Goal: Task Accomplishment & Management: Manage account settings

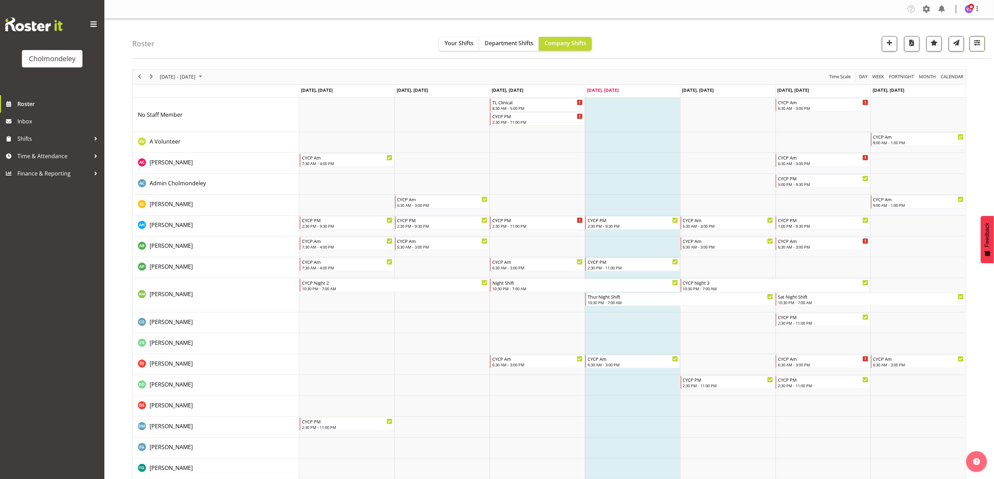
click at [978, 44] on span "button" at bounding box center [977, 42] width 9 height 9
click at [900, 193] on span at bounding box center [894, 189] width 15 height 9
click at [892, 192] on input "Show all users Show only rostered employees" at bounding box center [889, 189] width 5 height 5
checkbox input "true"
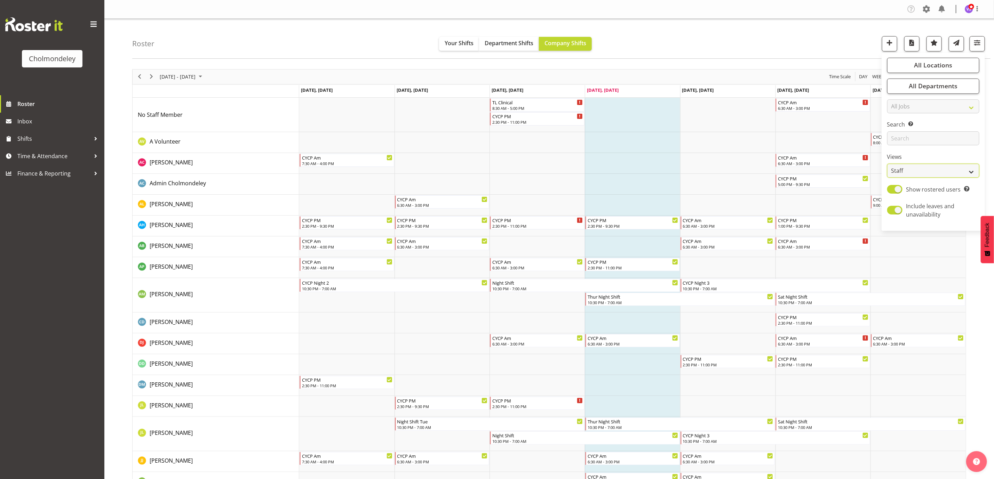
click at [971, 172] on select "Staff Role Shift - Horizontal Shift - Vertical Staff - Location" at bounding box center [933, 171] width 92 height 14
select select "shift"
click at [887, 164] on select "Staff Role Shift - Horizontal Shift - Vertical Staff - Location" at bounding box center [933, 171] width 92 height 14
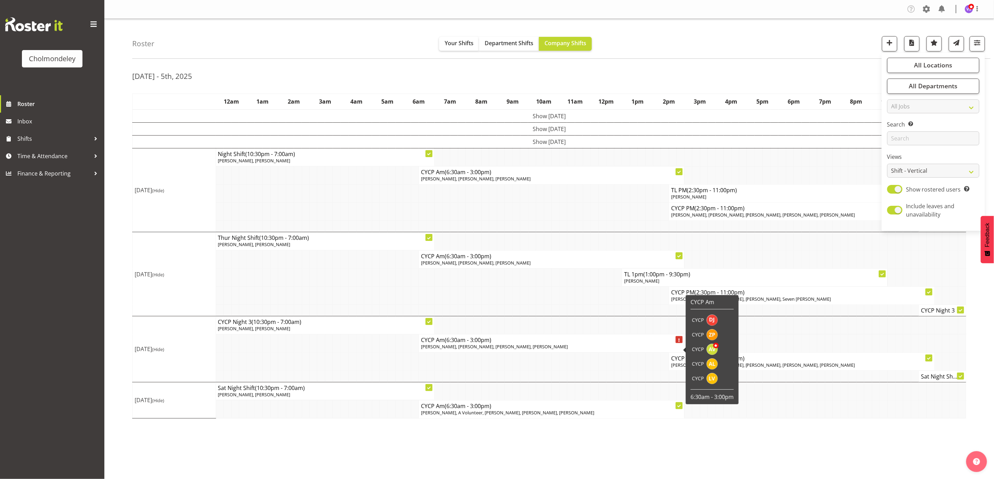
click at [554, 349] on p "[PERSON_NAME], [PERSON_NAME], [PERSON_NAME], [PERSON_NAME]" at bounding box center [551, 347] width 261 height 7
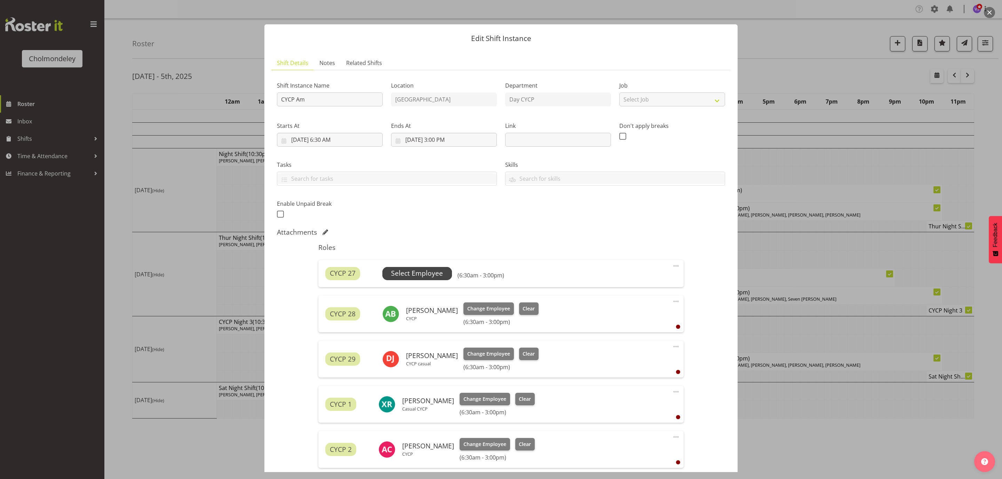
click at [428, 277] on span "Select Employee" at bounding box center [417, 274] width 52 height 10
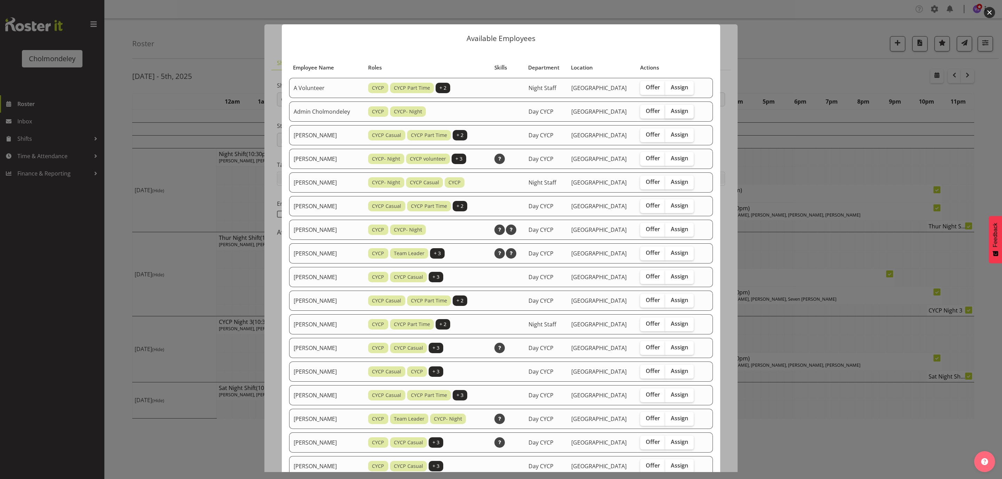
click at [681, 112] on span "Assign" at bounding box center [679, 111] width 17 height 7
click at [670, 112] on input "Assign" at bounding box center [667, 111] width 5 height 5
checkbox input "true"
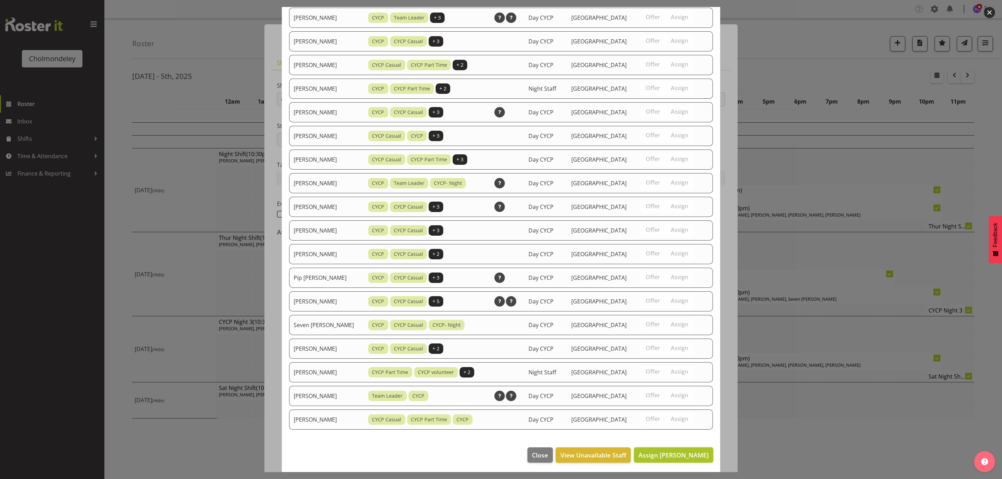
click at [666, 457] on span "Assign [PERSON_NAME]" at bounding box center [673, 455] width 70 height 8
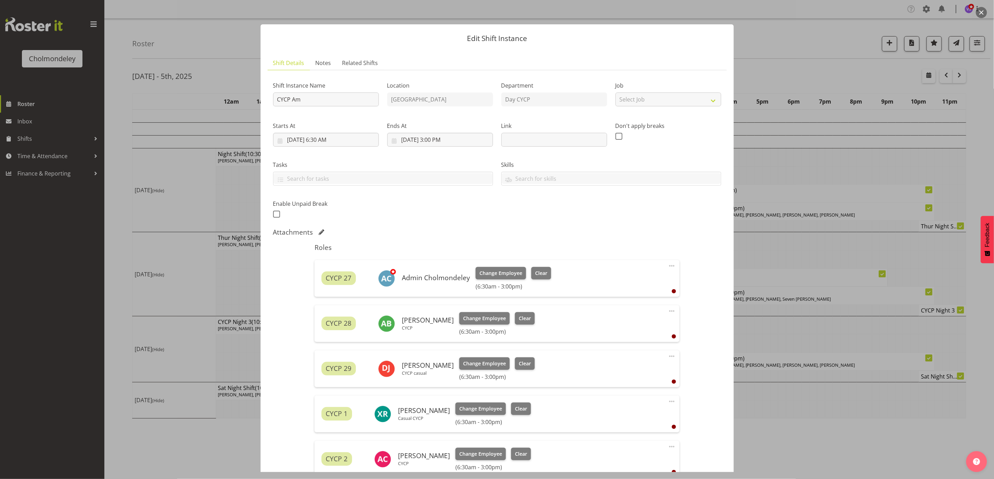
click at [668, 264] on span at bounding box center [672, 266] width 8 height 8
click at [623, 281] on link "Edit" at bounding box center [642, 281] width 67 height 13
select select "9"
select select "2025"
select select "15"
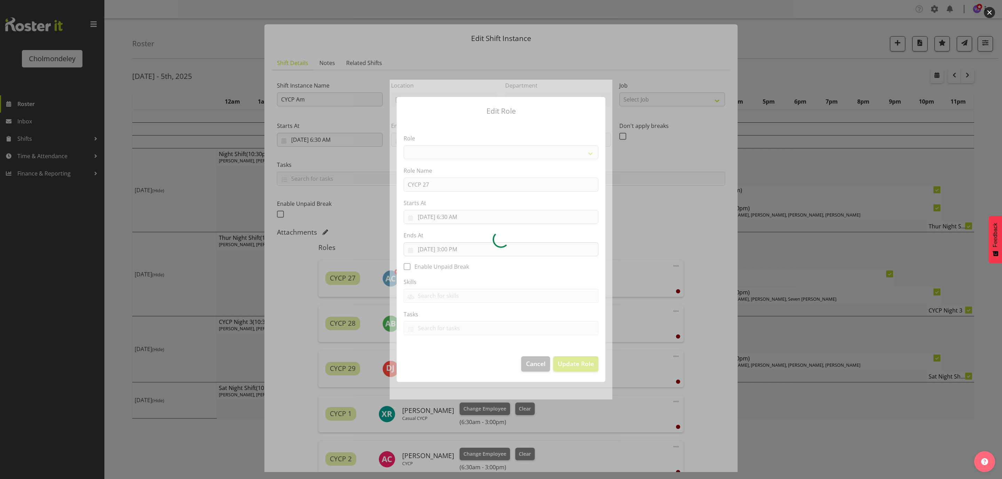
select select "206"
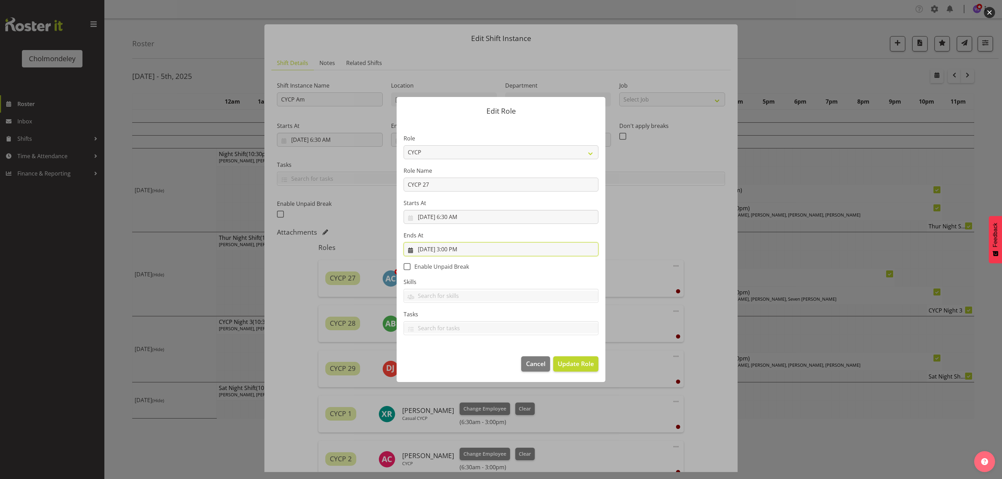
click at [461, 248] on input "[DATE] 3:00 PM" at bounding box center [501, 249] width 195 height 14
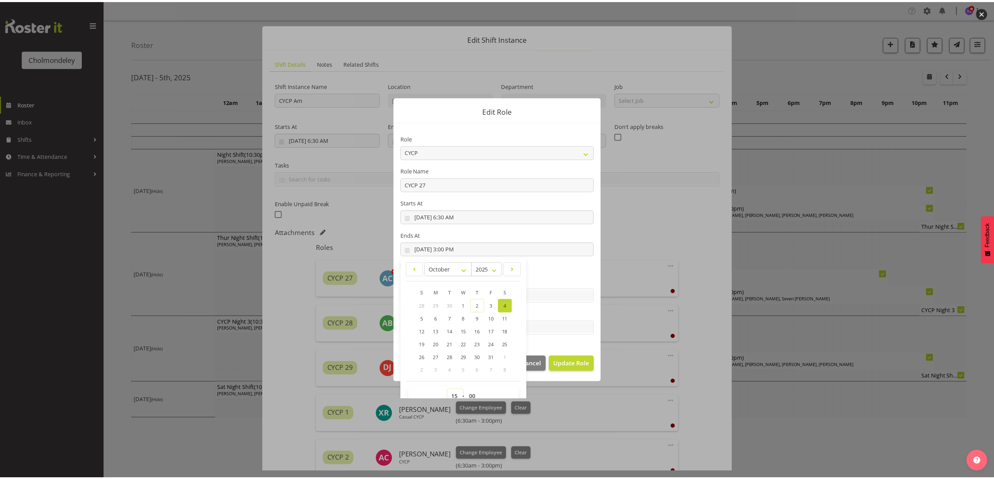
scroll to position [5, 0]
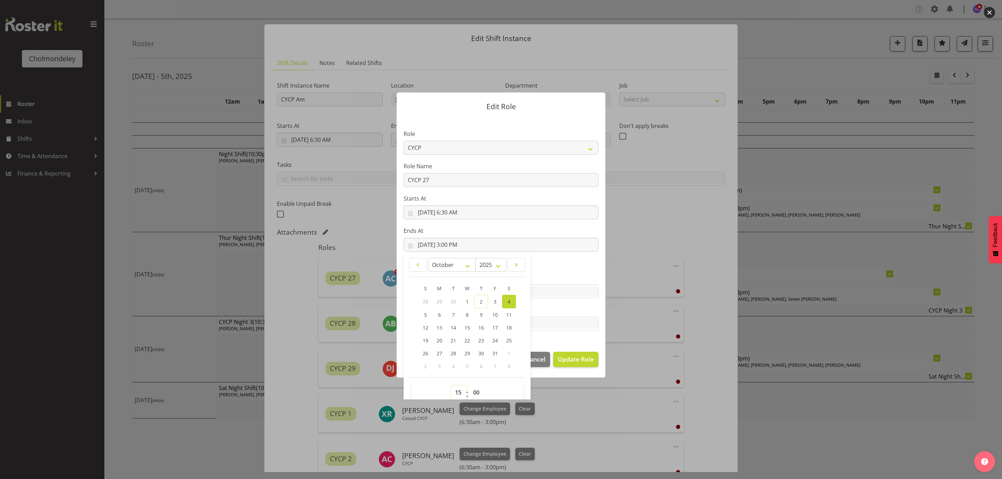
click at [451, 398] on select "00 01 02 03 04 05 06 07 08 09 10 11 12 13 14 15 16 17 18 19 20 21 22 23" at bounding box center [459, 393] width 16 height 14
select select "13"
click at [451, 386] on select "00 01 02 03 04 05 06 07 08 09 10 11 12 13 14 15 16 17 18 19 20 21 22 23" at bounding box center [459, 393] width 16 height 14
type input "[DATE] 1:00 PM"
click at [571, 359] on span "Update Role" at bounding box center [576, 359] width 36 height 9
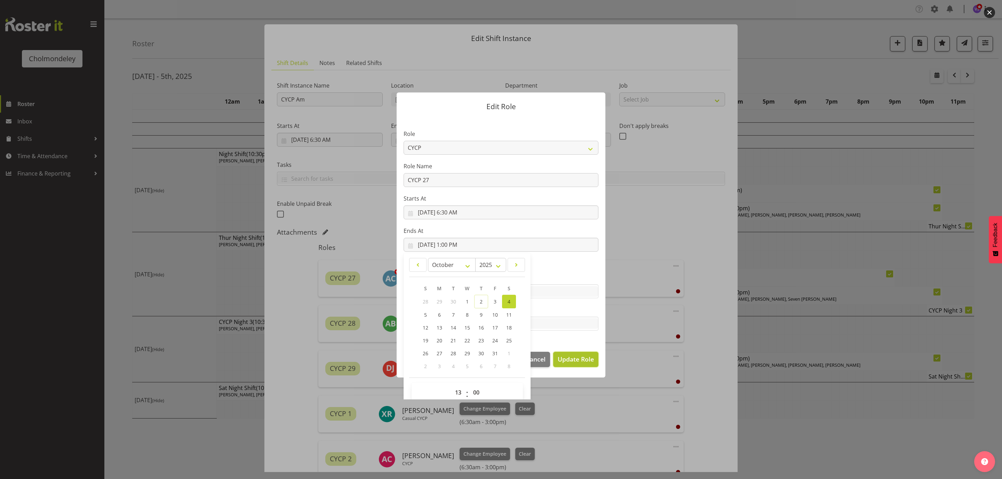
select select
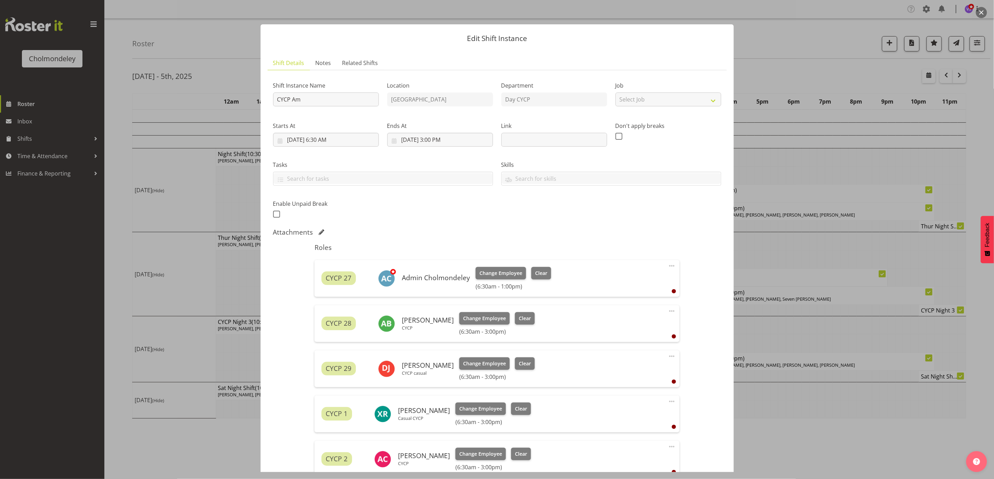
scroll to position [100, 0]
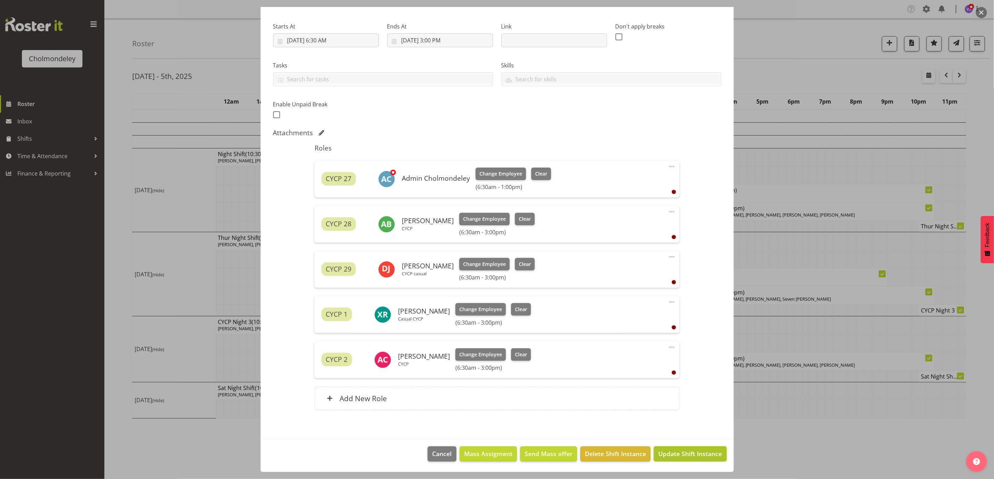
click at [689, 460] on button "Update Shift Instance" at bounding box center [690, 454] width 73 height 15
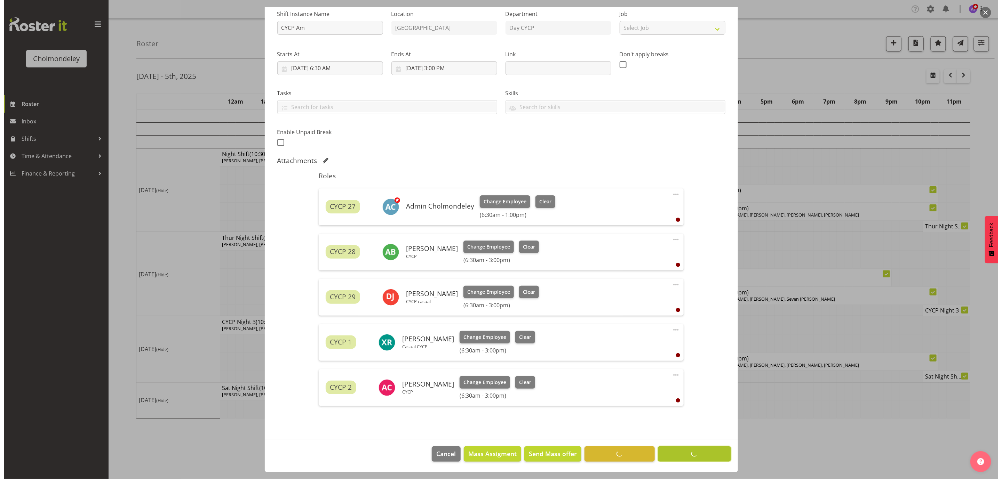
scroll to position [72, 0]
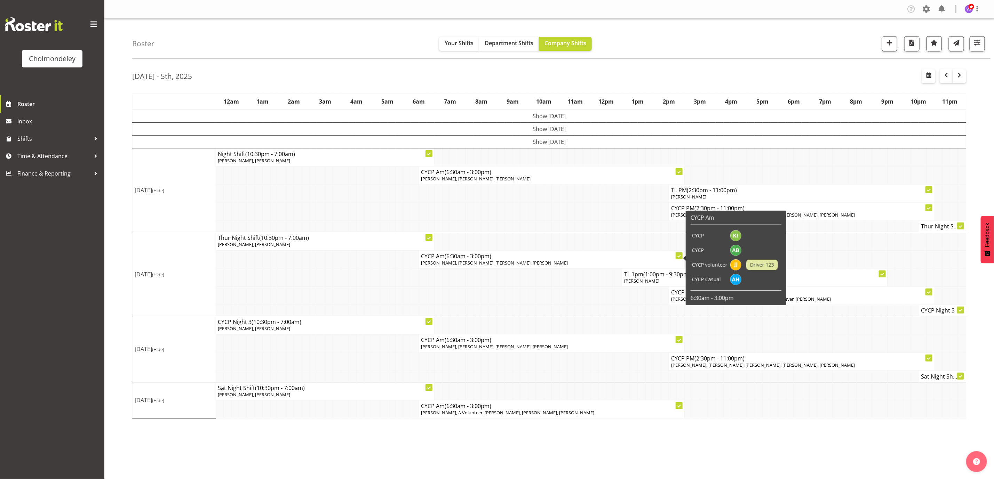
click at [580, 262] on p "[PERSON_NAME], [PERSON_NAME], [PERSON_NAME], [PERSON_NAME]" at bounding box center [551, 263] width 261 height 7
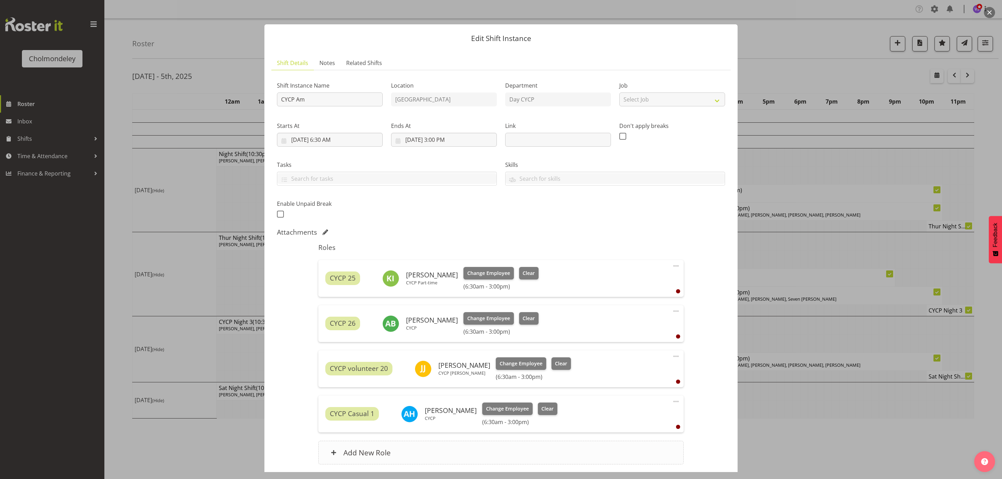
click at [373, 455] on h6 "Add New Role" at bounding box center [366, 452] width 47 height 9
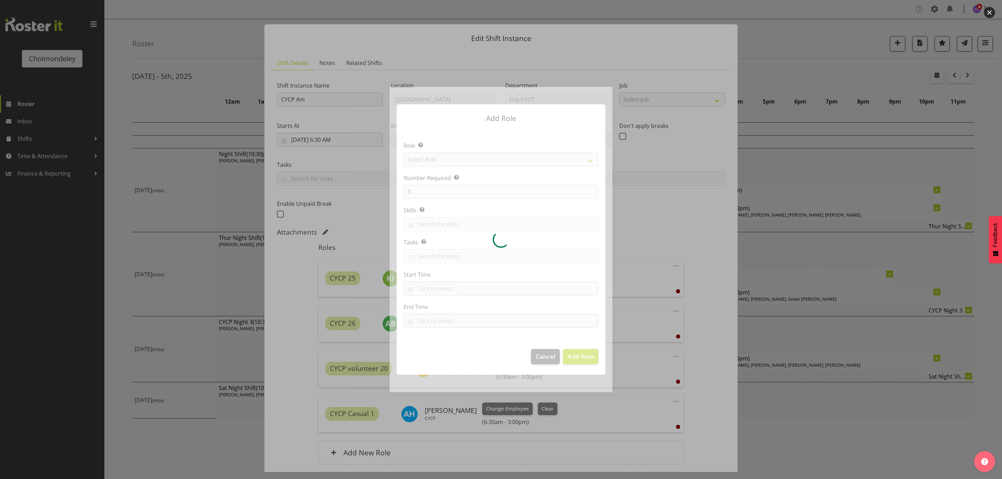
click at [590, 159] on div at bounding box center [501, 239] width 223 height 305
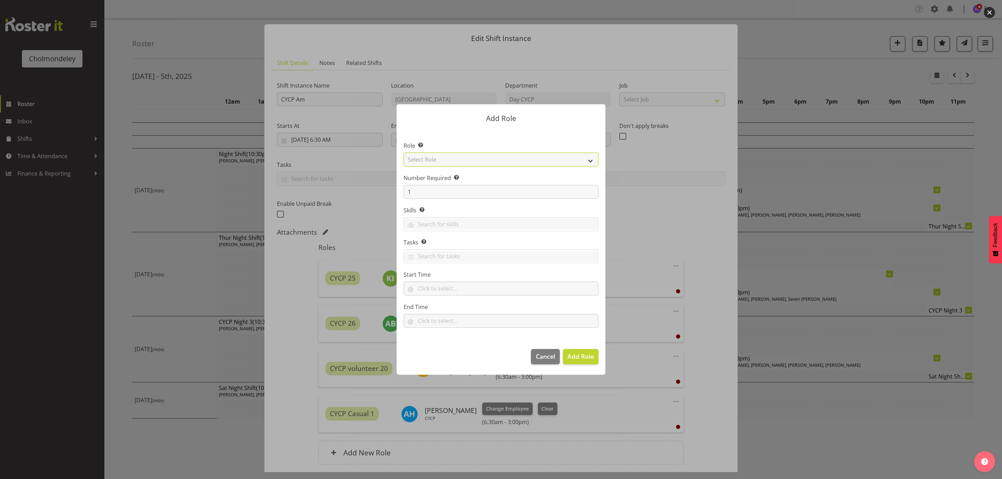
click at [590, 159] on select "Select Role Awhi Team CYCP CYCP Casual CYCP Part Time CYCP volunteer CYCP- Nigh…" at bounding box center [501, 160] width 195 height 14
select select "206"
click at [404, 153] on select "Select Role Awhi Team CYCP CYCP Casual CYCP Part Time CYCP volunteer CYCP- Nigh…" at bounding box center [501, 160] width 195 height 14
click at [585, 363] on button "Add Role" at bounding box center [580, 356] width 35 height 15
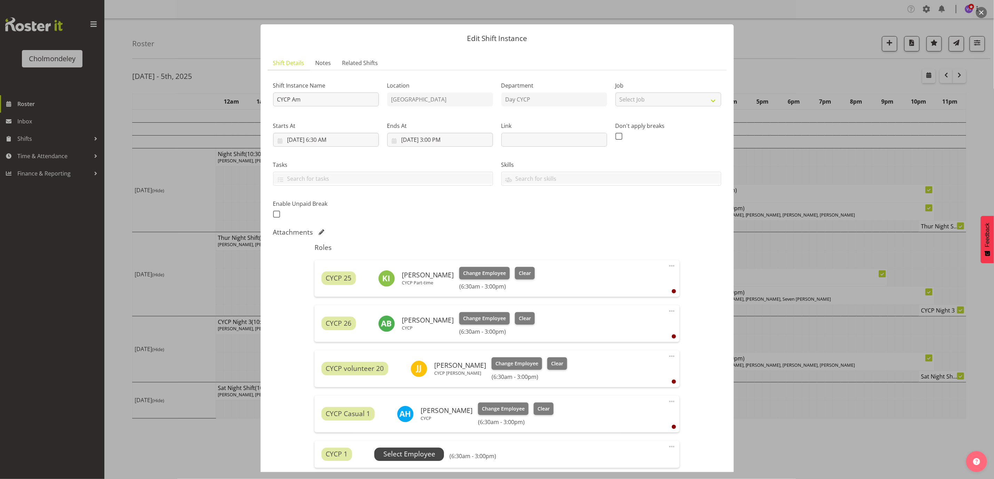
click at [432, 454] on span "Select Employee" at bounding box center [409, 455] width 52 height 10
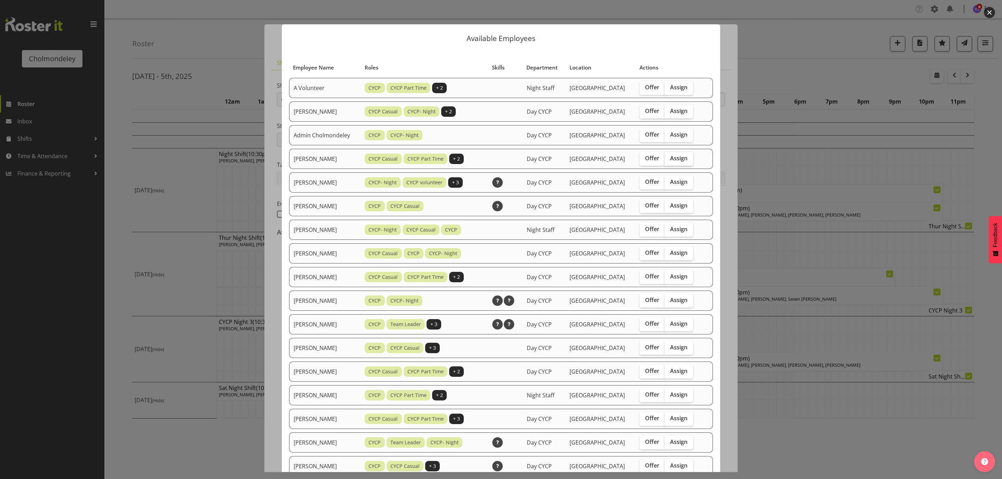
click at [681, 158] on span "Assign" at bounding box center [678, 158] width 17 height 7
click at [669, 158] on input "Assign" at bounding box center [667, 158] width 5 height 5
checkbox input "true"
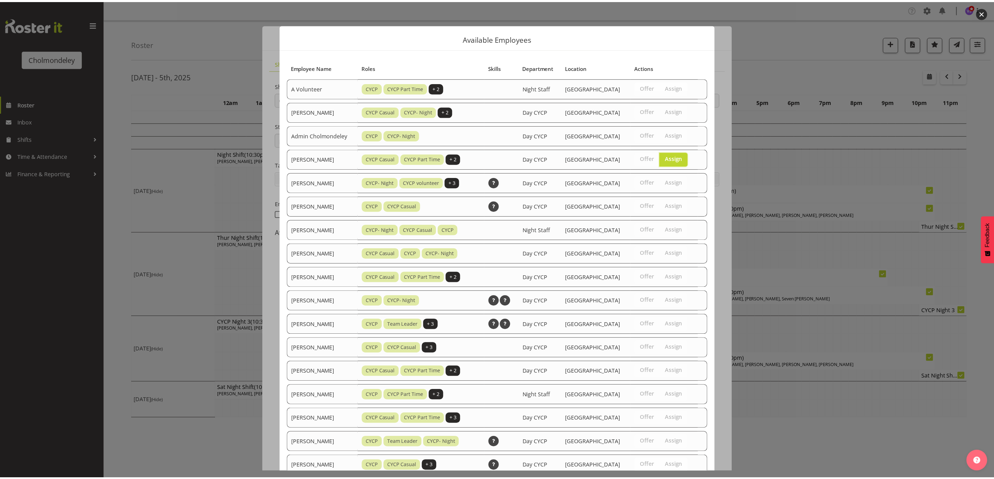
scroll to position [212, 0]
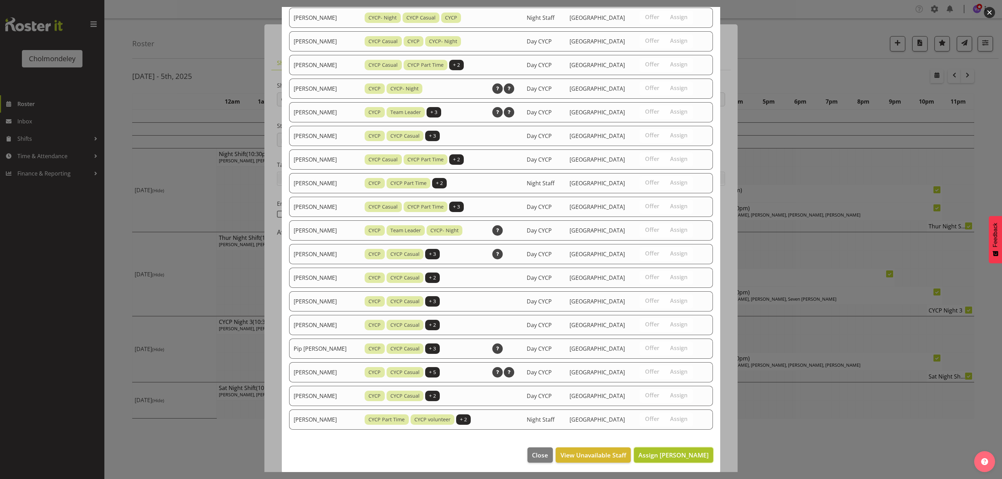
click at [673, 460] on button "Assign [PERSON_NAME]" at bounding box center [673, 455] width 79 height 15
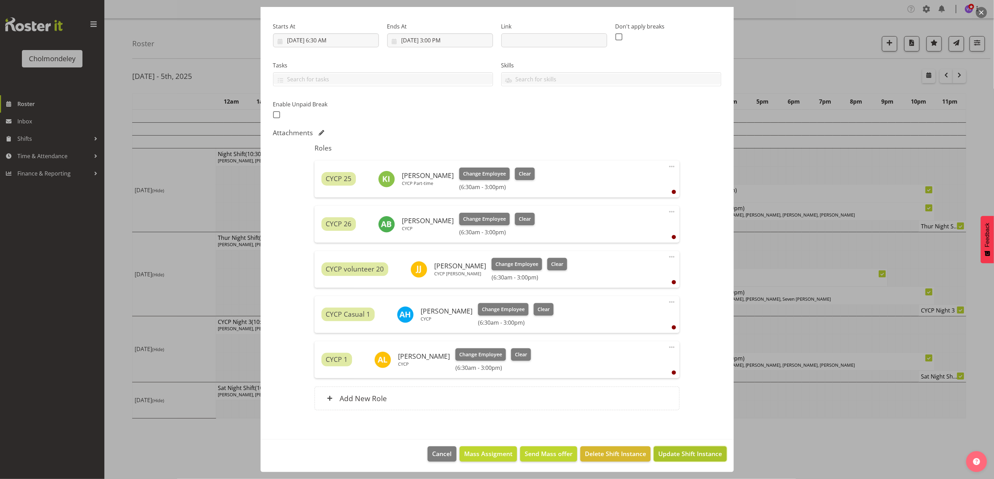
click at [682, 459] on span "Update Shift Instance" at bounding box center [690, 454] width 64 height 9
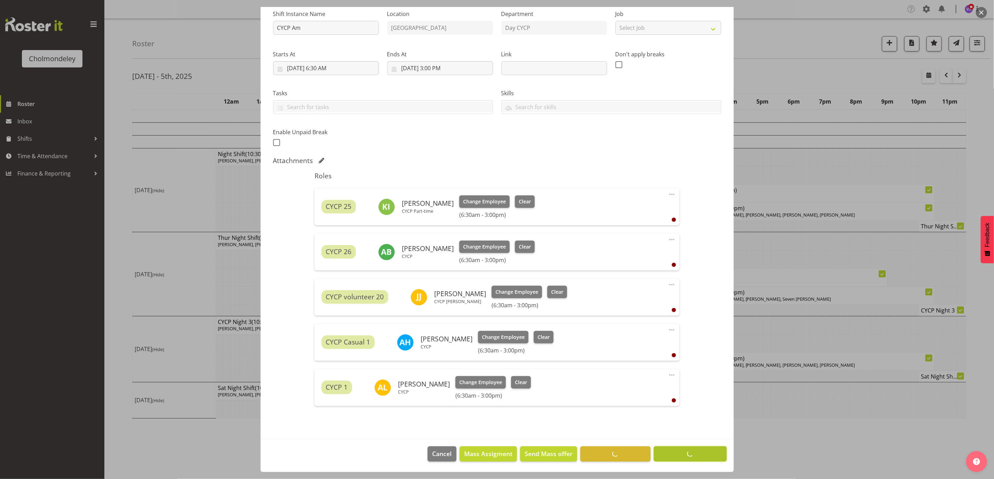
scroll to position [72, 0]
